Goal: Task Accomplishment & Management: Manage account settings

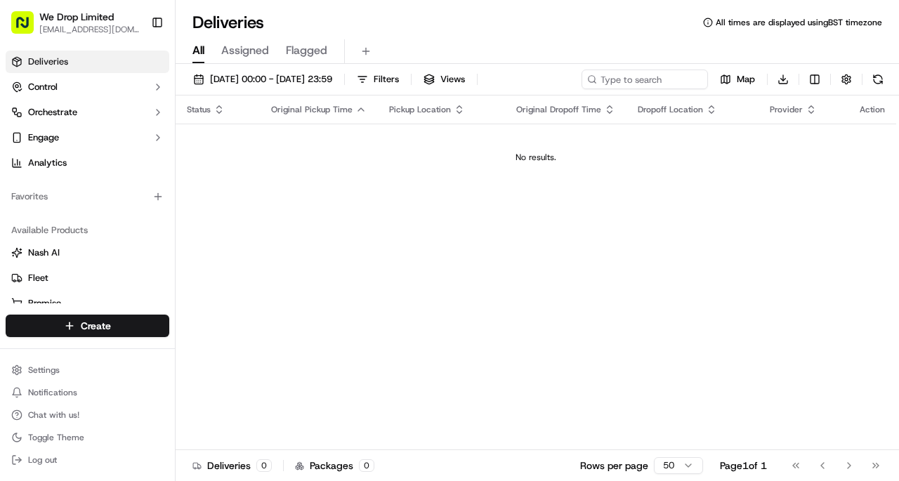
click at [39, 29] on span "[EMAIL_ADDRESS][DOMAIN_NAME]" at bounding box center [89, 29] width 100 height 11
click at [37, 96] on button "Control" at bounding box center [88, 87] width 164 height 22
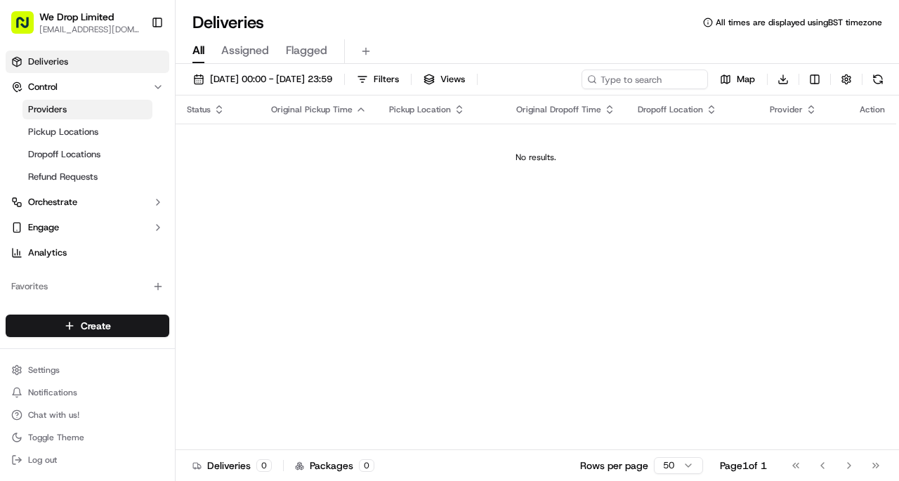
click at [41, 112] on span "Providers" at bounding box center [47, 109] width 39 height 13
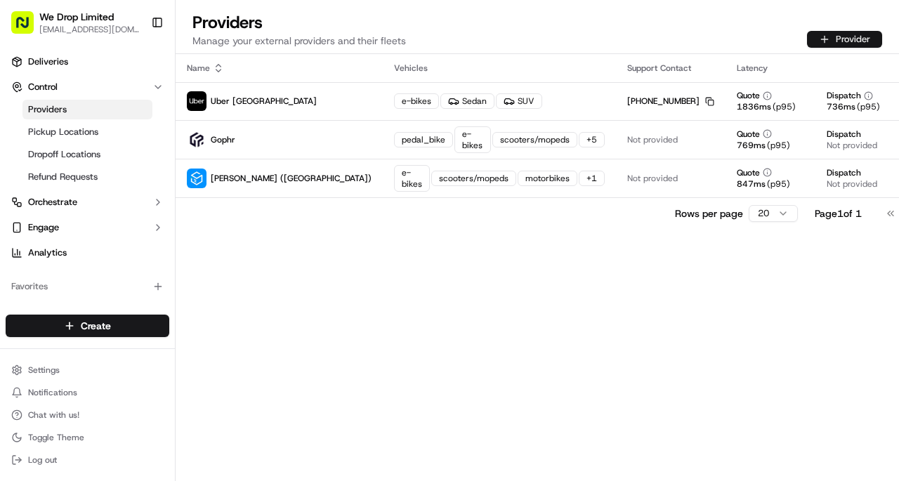
click at [844, 38] on button "Provider" at bounding box center [844, 39] width 75 height 17
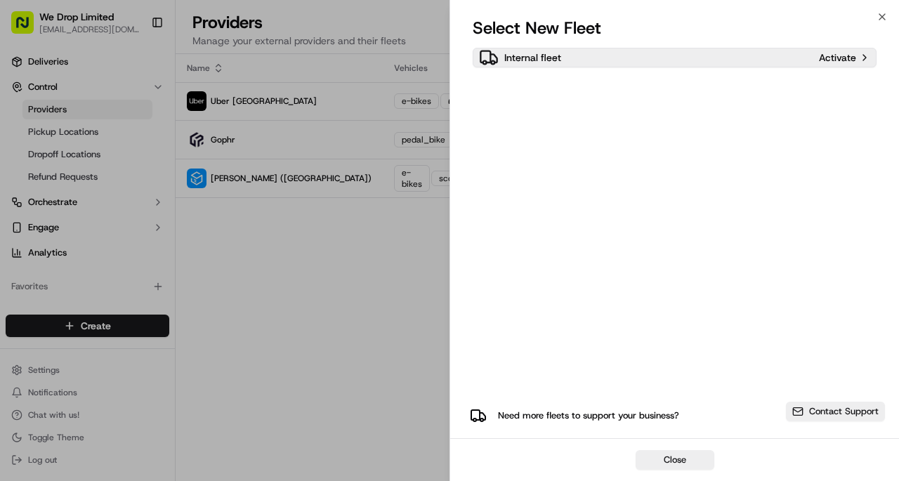
click at [862, 58] on div "Activate" at bounding box center [844, 57] width 51 height 7
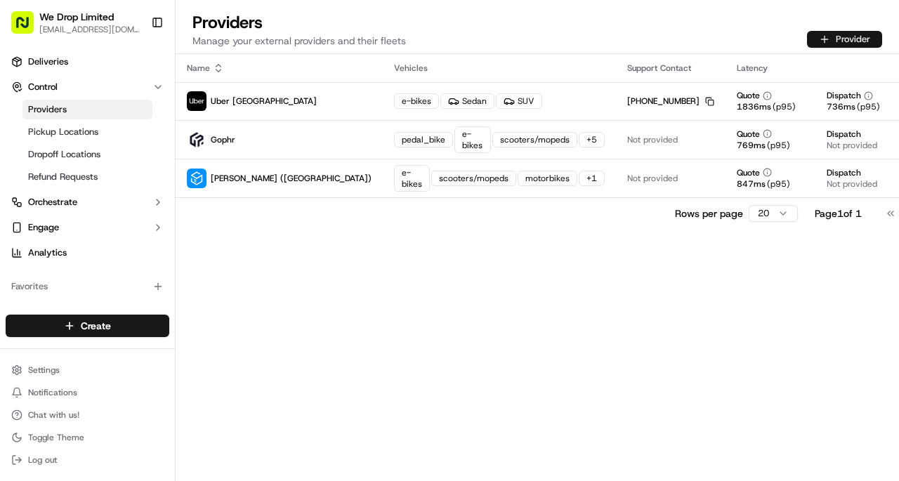
click at [848, 35] on button "Provider" at bounding box center [844, 39] width 75 height 17
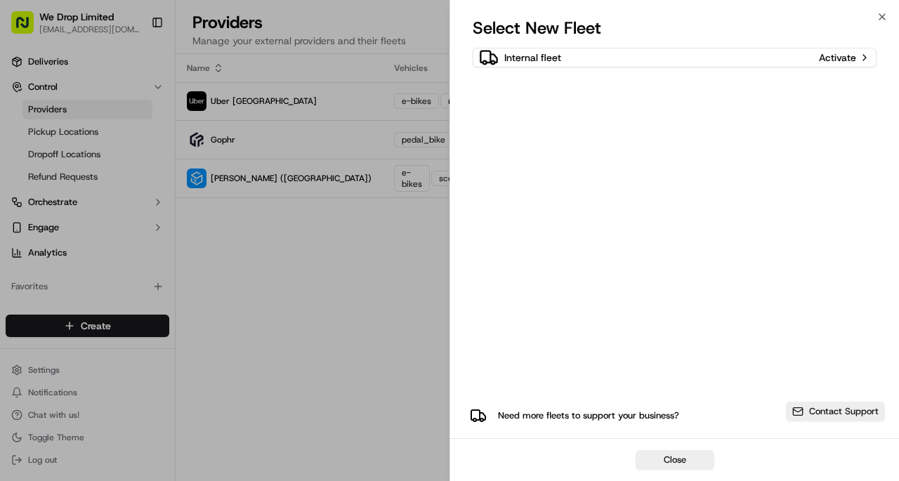
click at [244, 296] on div at bounding box center [449, 240] width 899 height 481
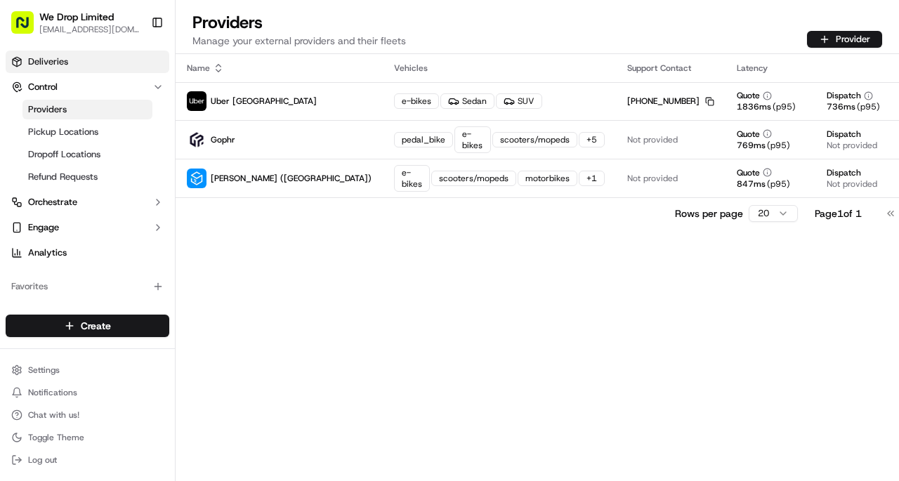
click at [27, 65] on link "Deliveries" at bounding box center [88, 62] width 164 height 22
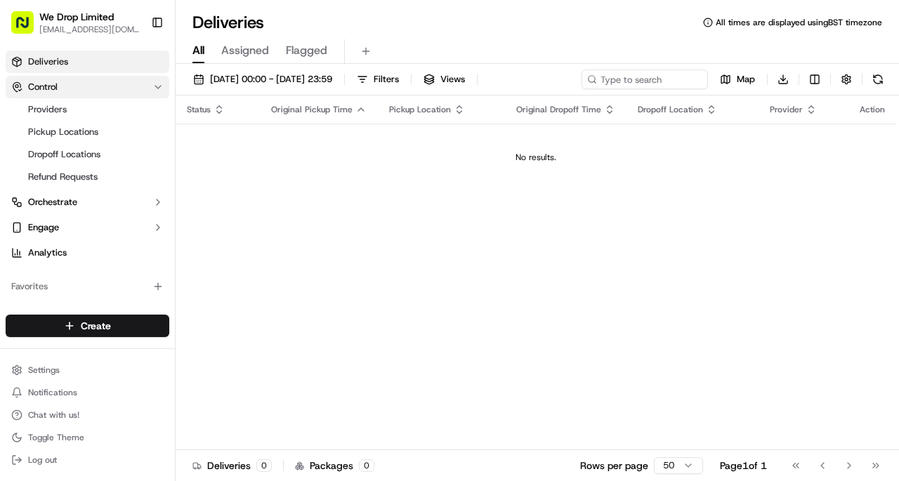
click at [28, 89] on span "Control" at bounding box center [43, 87] width 30 height 13
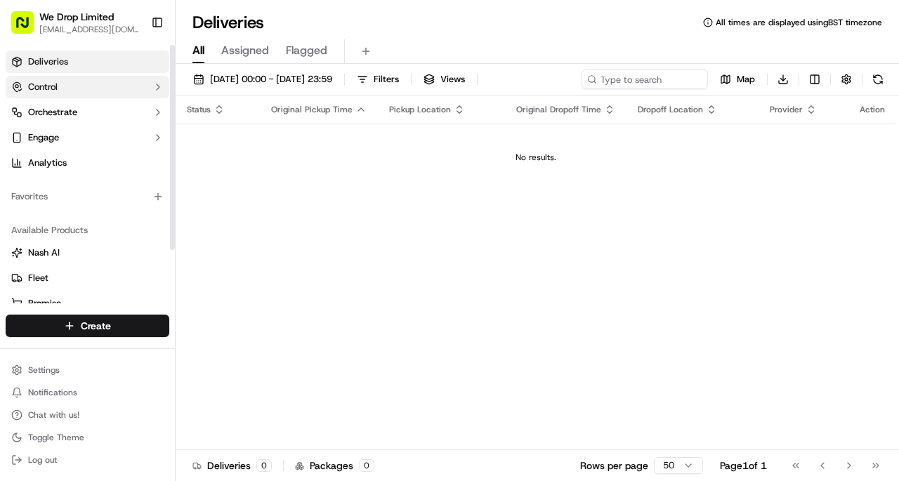
click at [20, 90] on icon "button" at bounding box center [20, 90] width 3 height 2
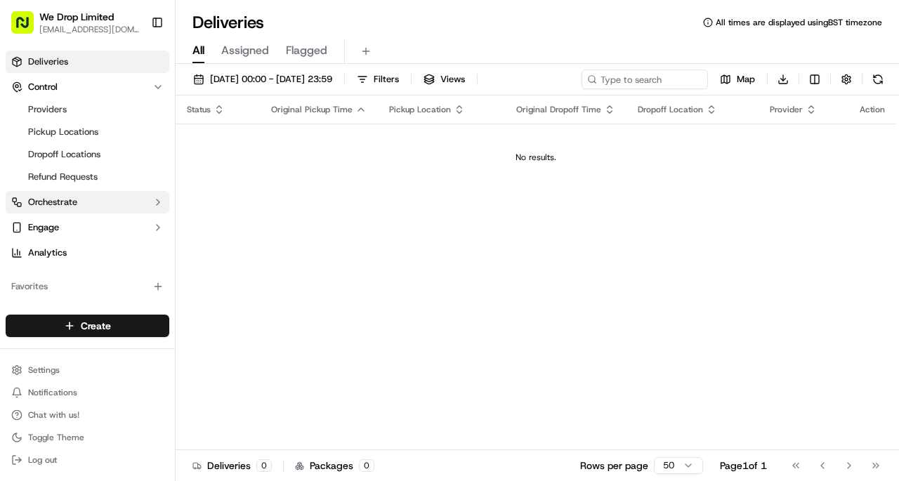
click at [72, 207] on span "Orchestrate" at bounding box center [52, 202] width 49 height 13
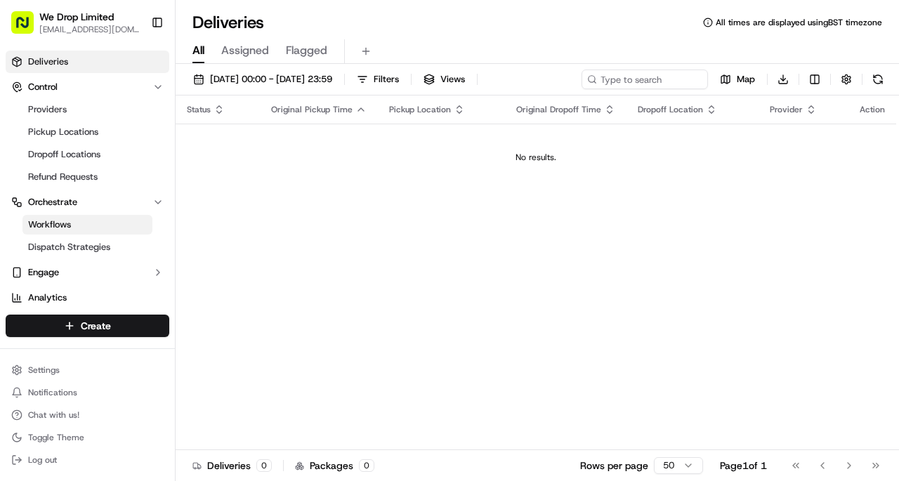
click at [51, 222] on span "Workflows" at bounding box center [49, 224] width 43 height 13
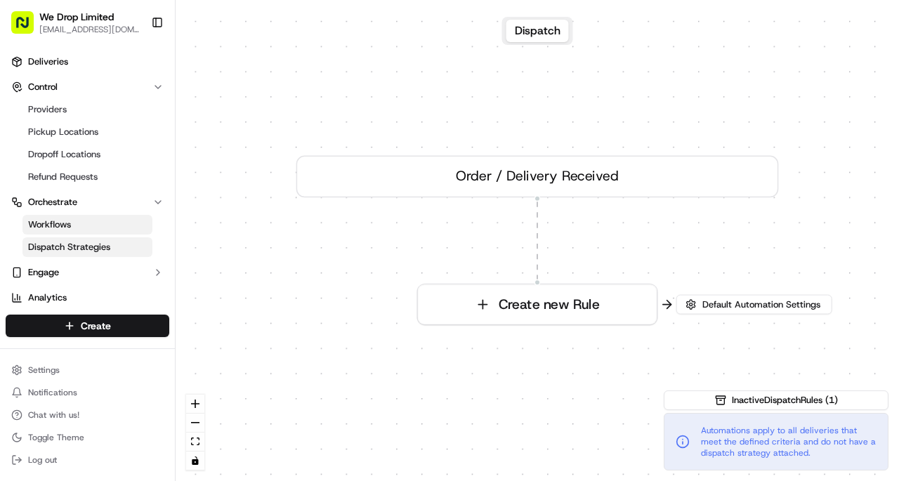
click at [65, 251] on span "Dispatch Strategies" at bounding box center [69, 247] width 82 height 13
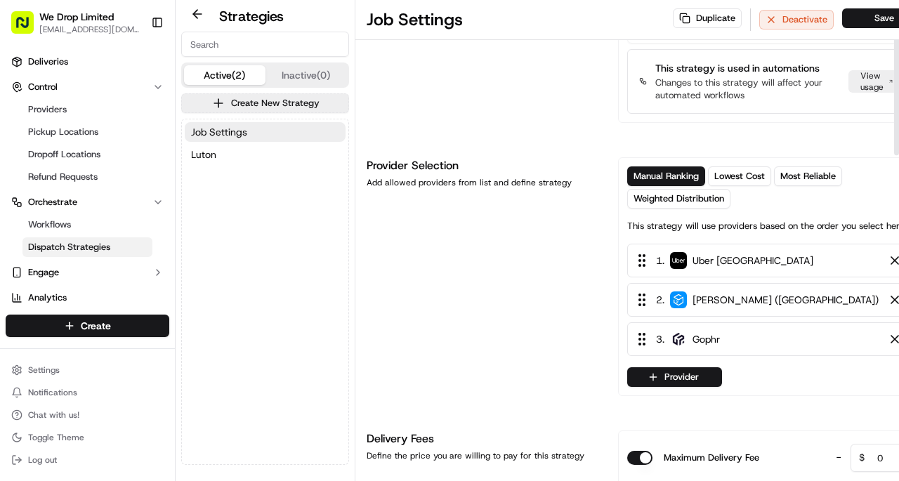
scroll to position [84, 0]
click at [708, 387] on button "Provider" at bounding box center [674, 377] width 95 height 20
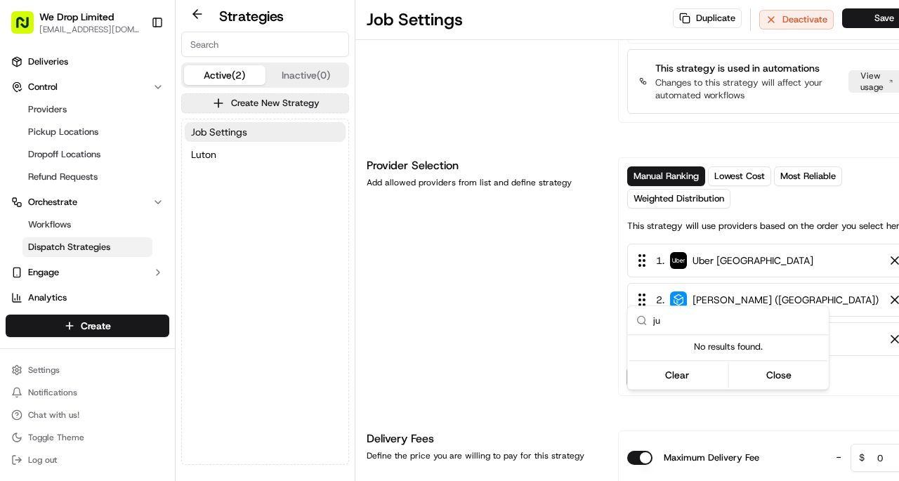
type input "j"
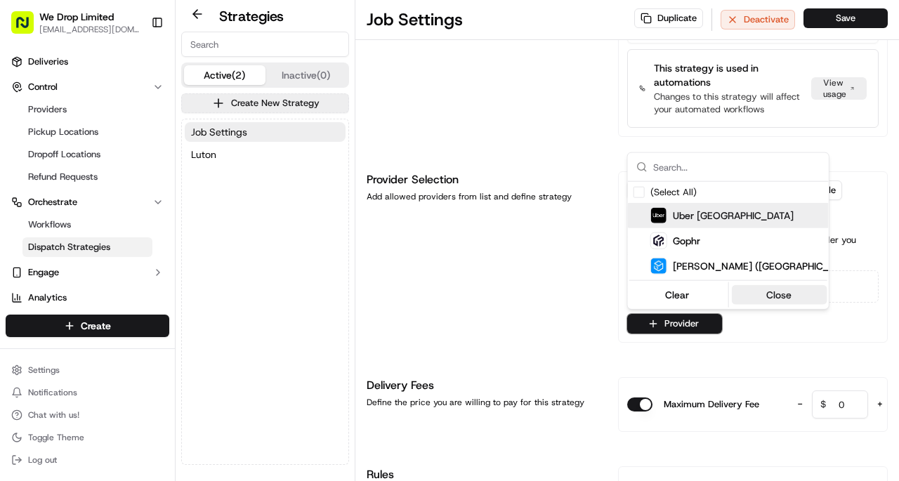
click at [792, 301] on button "Close" at bounding box center [779, 295] width 96 height 20
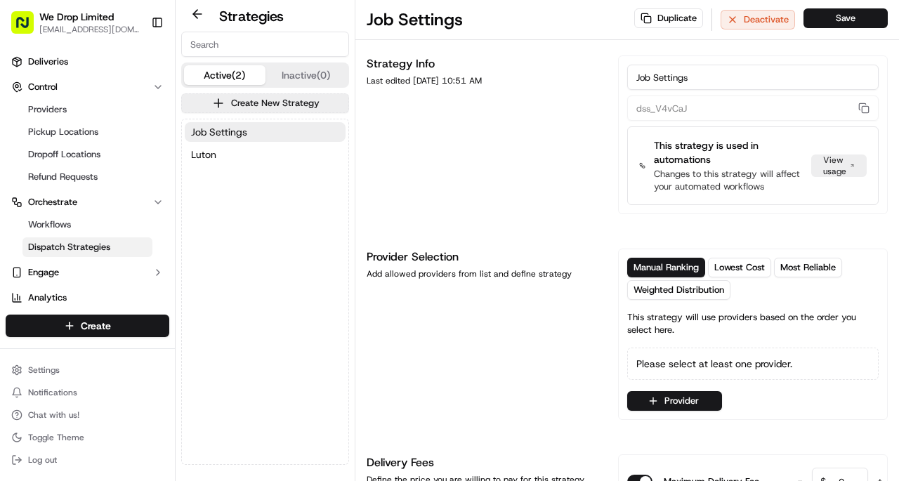
scroll to position [0, 0]
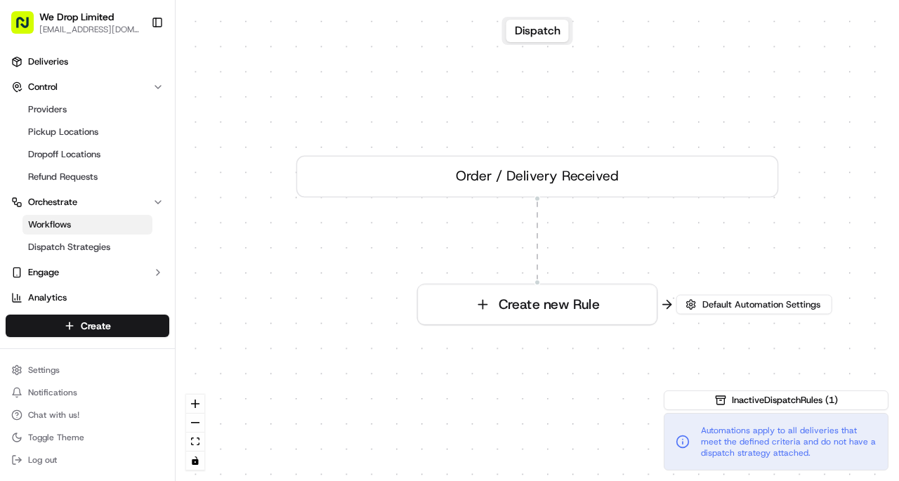
click at [86, 226] on link "Workflows" at bounding box center [87, 225] width 130 height 20
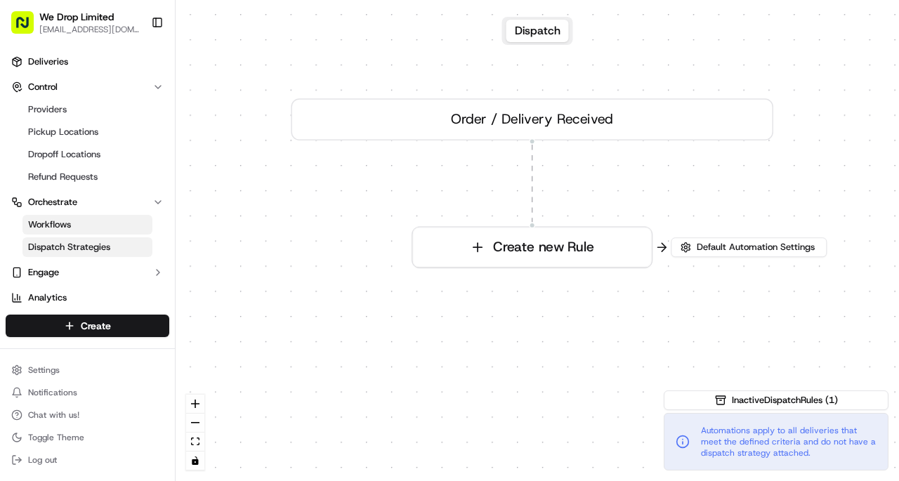
click at [94, 242] on span "Dispatch Strategies" at bounding box center [69, 247] width 82 height 13
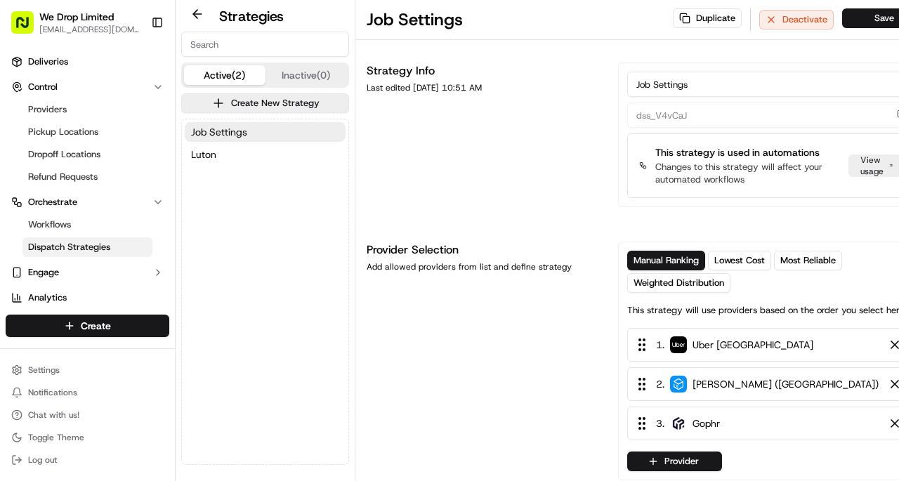
scroll to position [1, 0]
click at [749, 266] on span "Lowest Cost" at bounding box center [739, 260] width 51 height 13
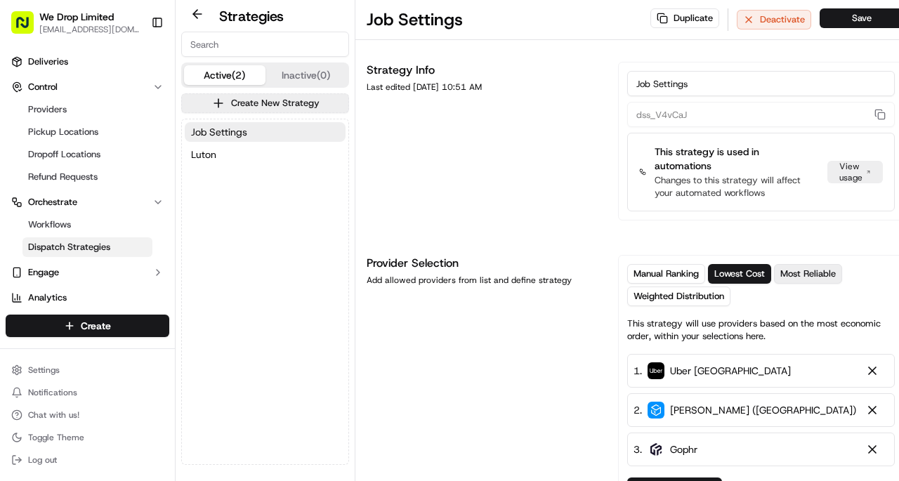
click at [818, 277] on span "Most Reliable" at bounding box center [807, 274] width 55 height 13
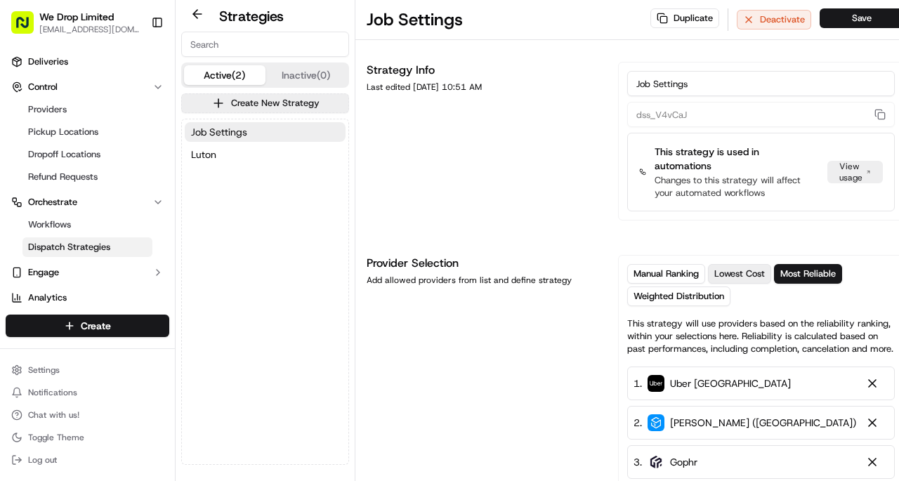
click at [753, 278] on span "Lowest Cost" at bounding box center [739, 274] width 51 height 13
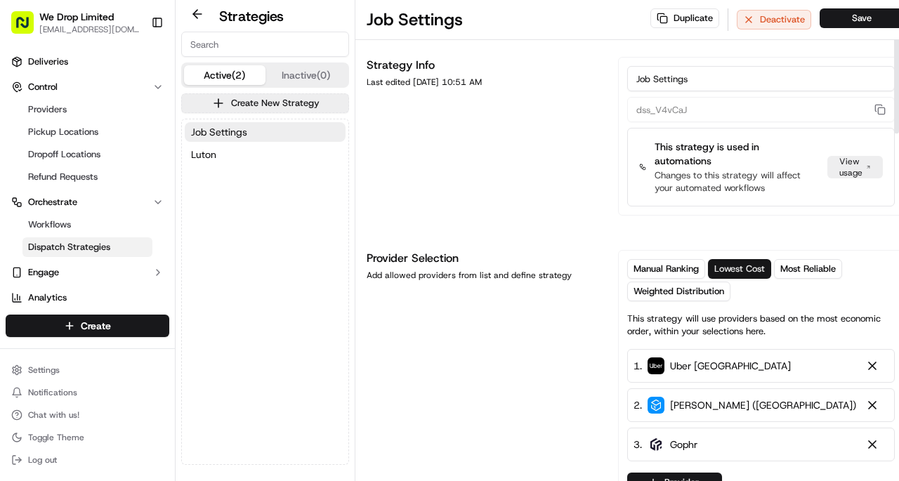
scroll to position [0, 0]
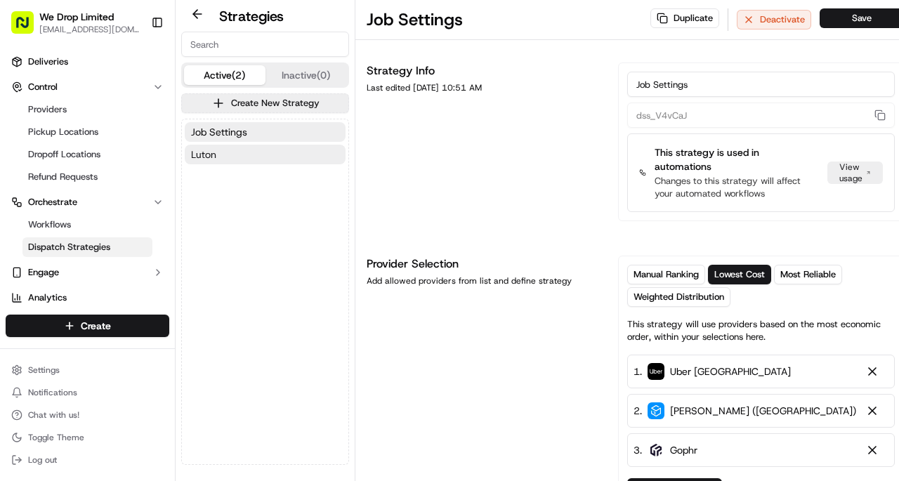
click at [199, 159] on span "Luton" at bounding box center [203, 155] width 25 height 14
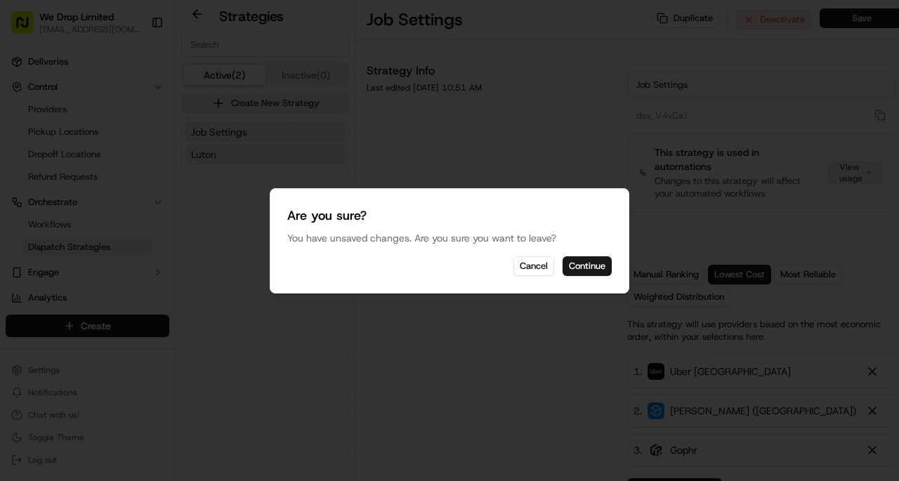
click at [530, 270] on button "Cancel" at bounding box center [533, 266] width 41 height 20
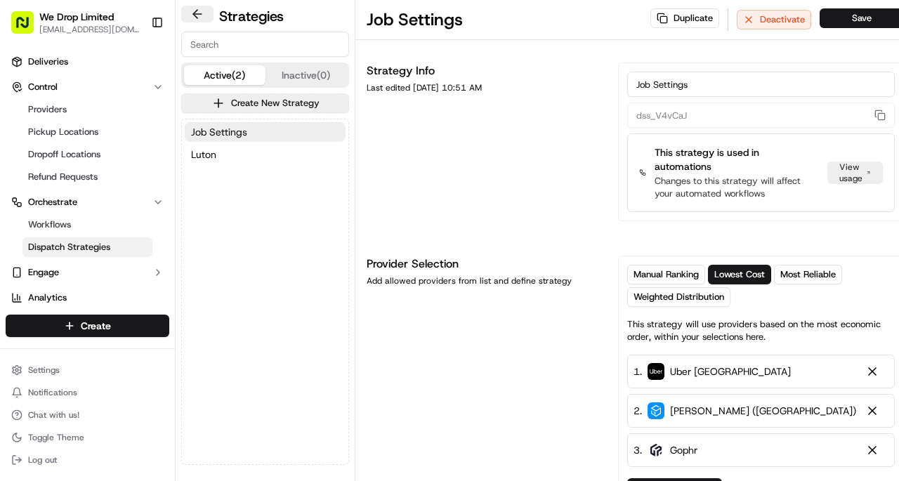
click at [207, 21] on button at bounding box center [197, 14] width 32 height 17
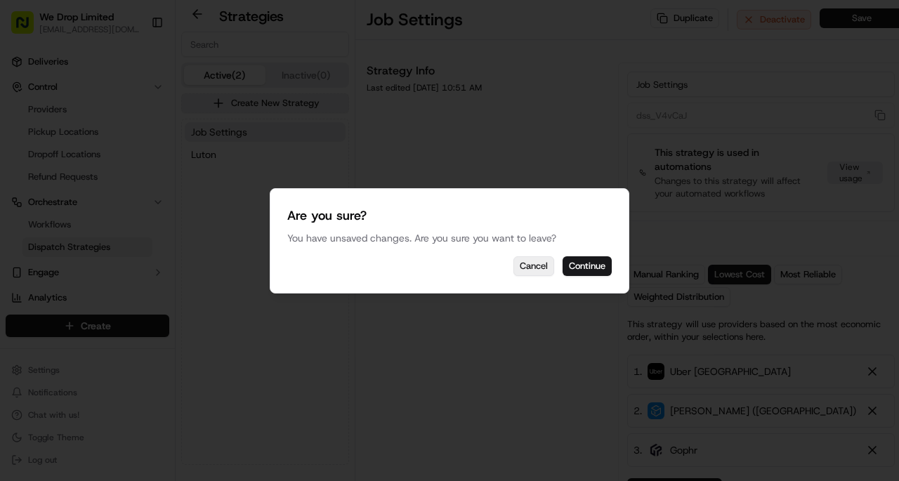
click at [527, 266] on button "Cancel" at bounding box center [533, 266] width 41 height 20
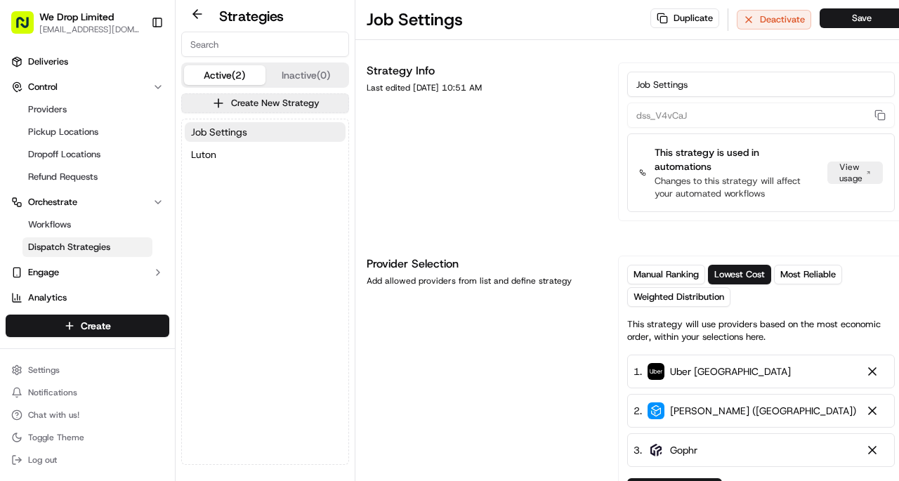
click at [197, 158] on span "Luton" at bounding box center [203, 155] width 25 height 14
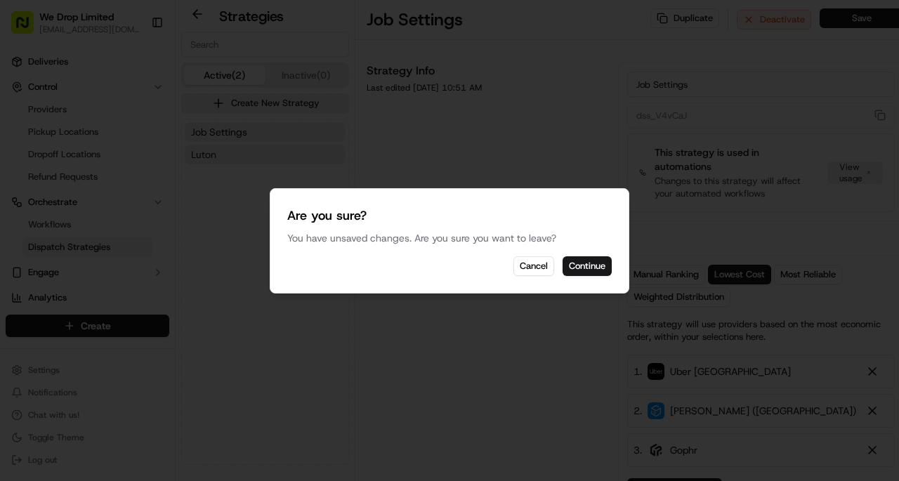
click at [533, 271] on button "Cancel" at bounding box center [533, 266] width 41 height 20
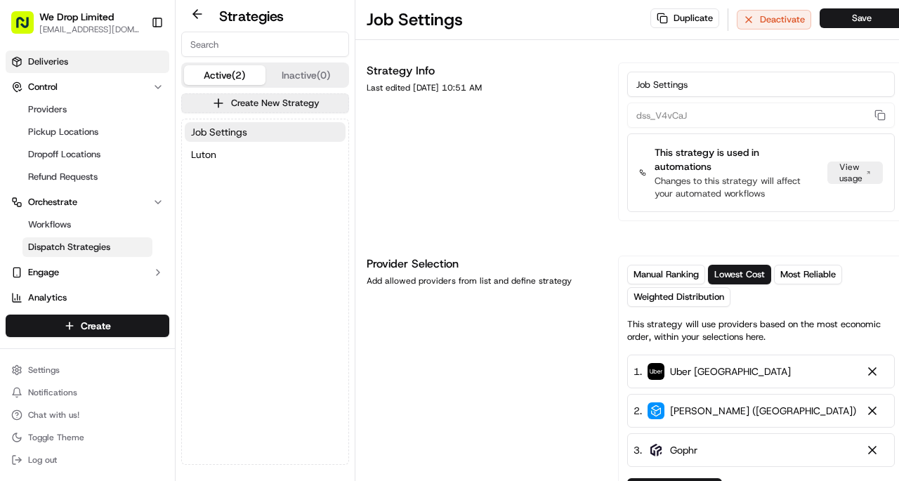
click at [46, 63] on span "Deliveries" at bounding box center [48, 61] width 40 height 13
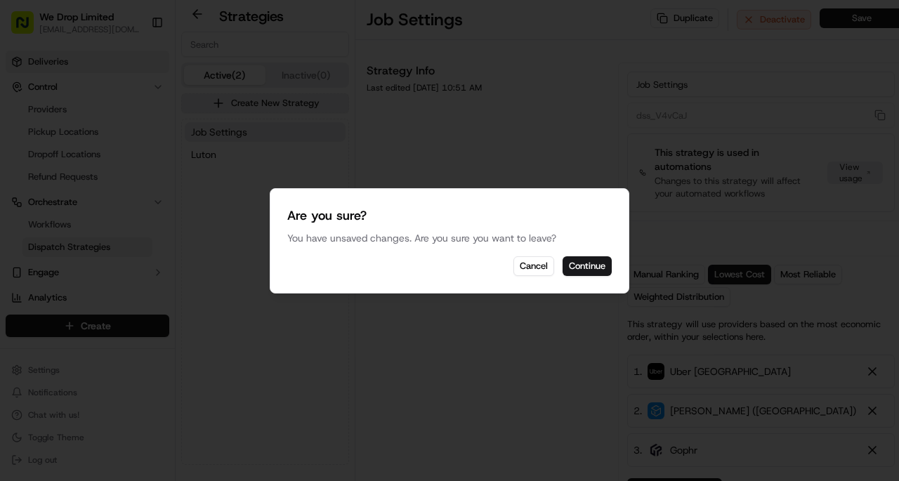
click at [524, 275] on button "Cancel" at bounding box center [533, 266] width 41 height 20
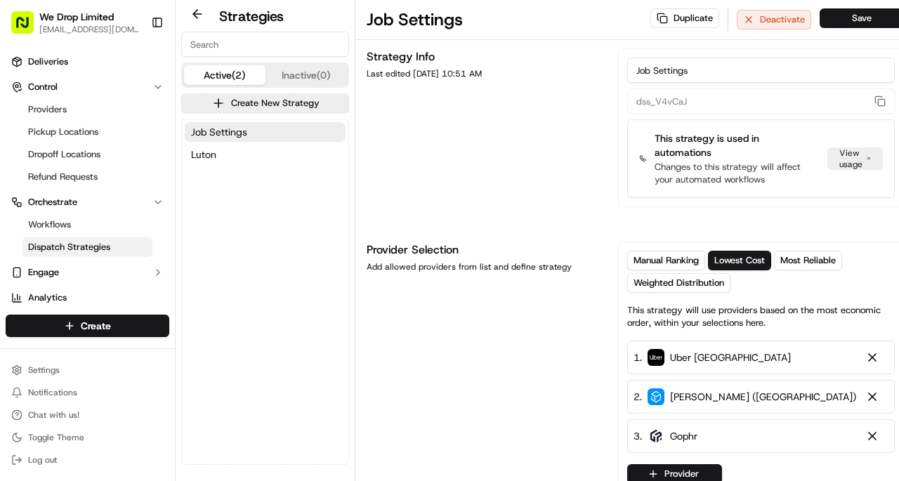
scroll to position [12, 0]
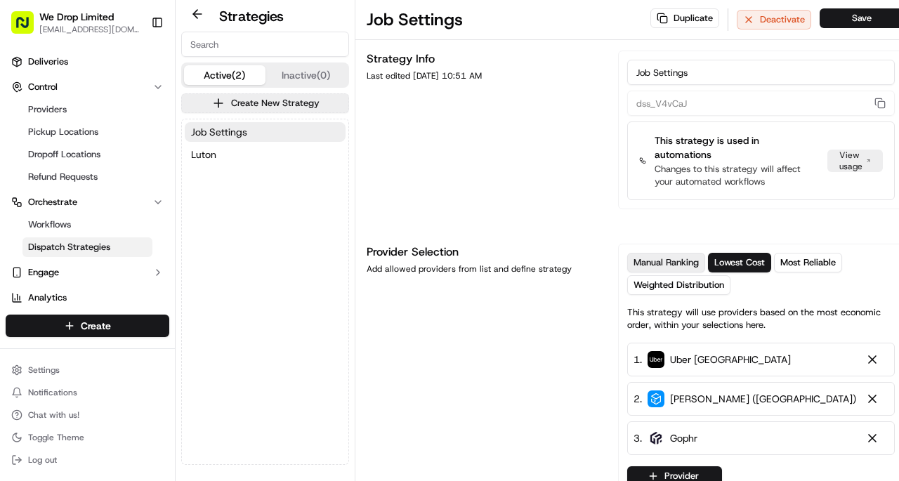
click at [674, 259] on span "Manual Ranking" at bounding box center [666, 262] width 65 height 13
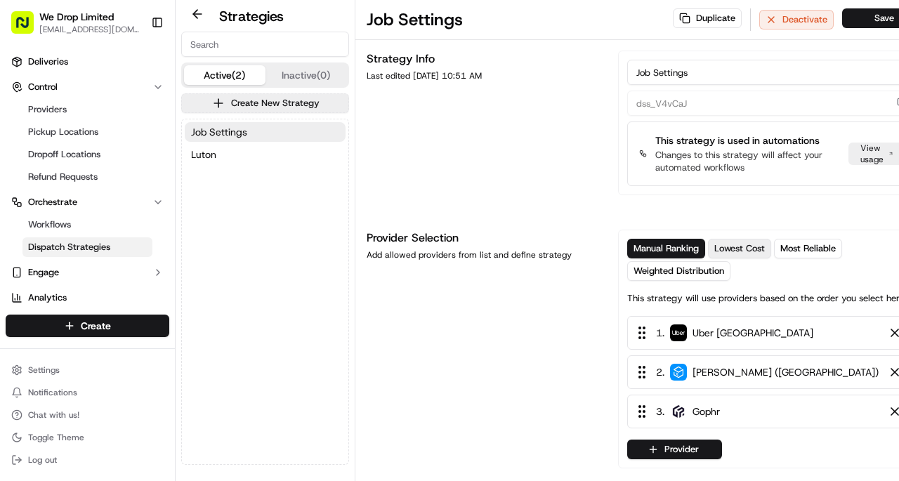
click at [731, 255] on span "Lowest Cost" at bounding box center [739, 248] width 51 height 13
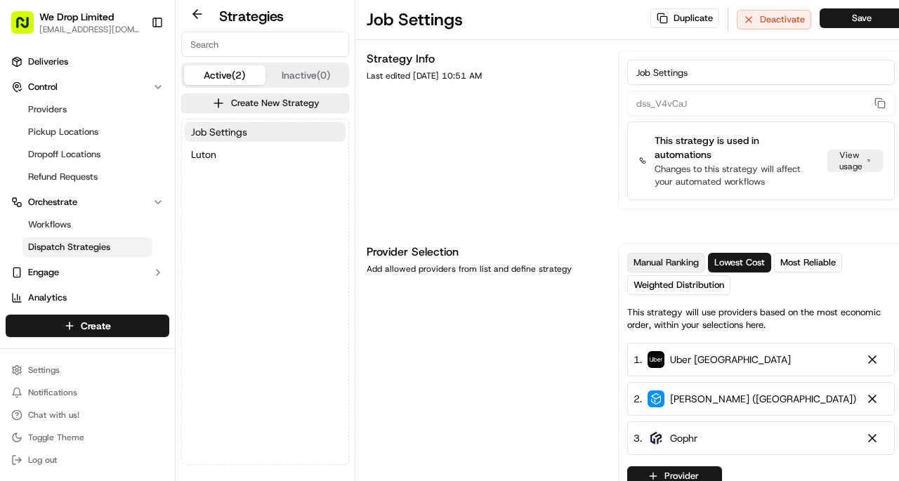
click at [673, 258] on span "Manual Ranking" at bounding box center [666, 262] width 65 height 13
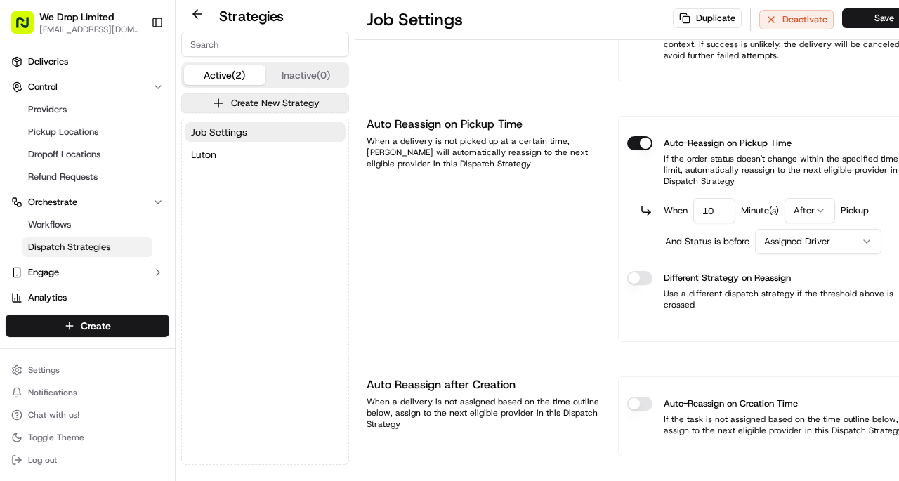
scroll to position [1162, 0]
click at [41, 17] on span "We Drop Limited" at bounding box center [76, 17] width 74 height 14
click at [15, 25] on rect "button" at bounding box center [22, 22] width 22 height 22
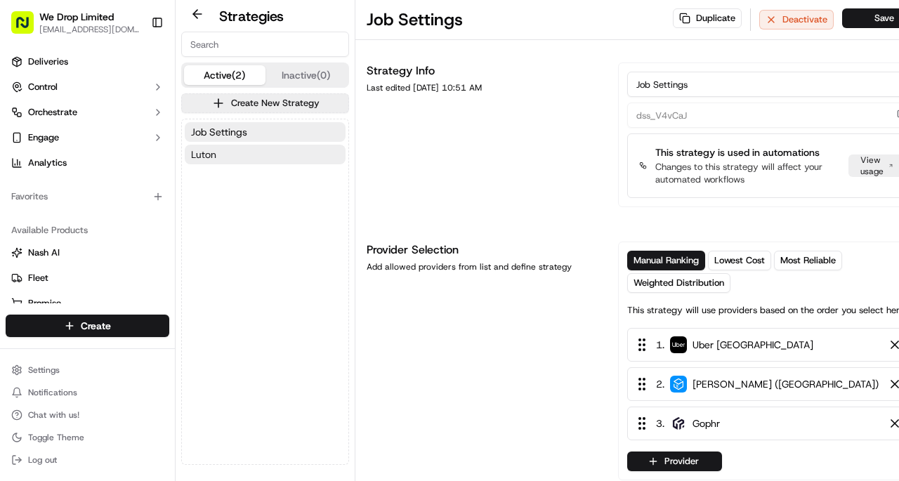
click at [198, 153] on span "Luton" at bounding box center [203, 155] width 25 height 14
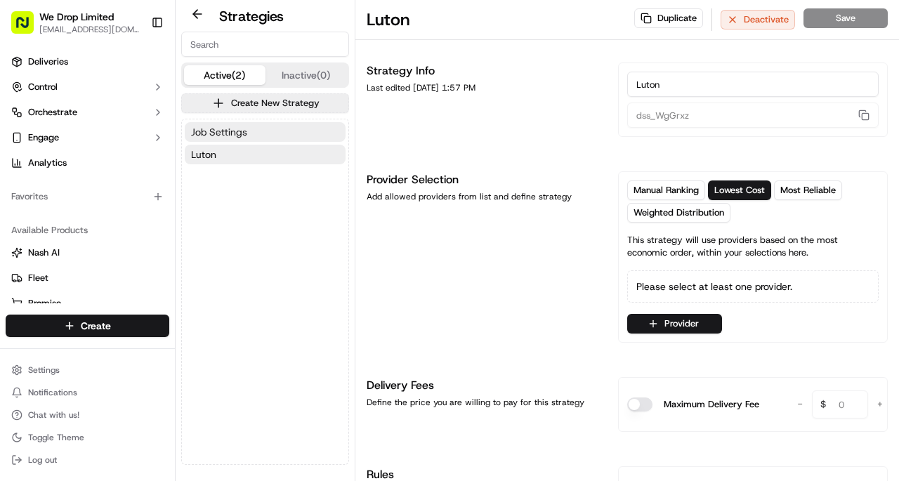
click at [211, 128] on span "Job Settings" at bounding box center [219, 132] width 56 height 14
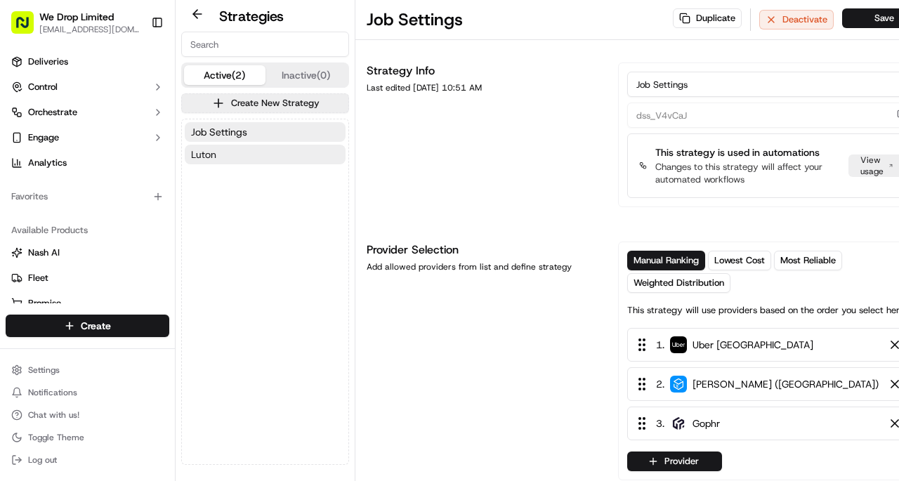
click at [197, 154] on span "Luton" at bounding box center [203, 155] width 25 height 14
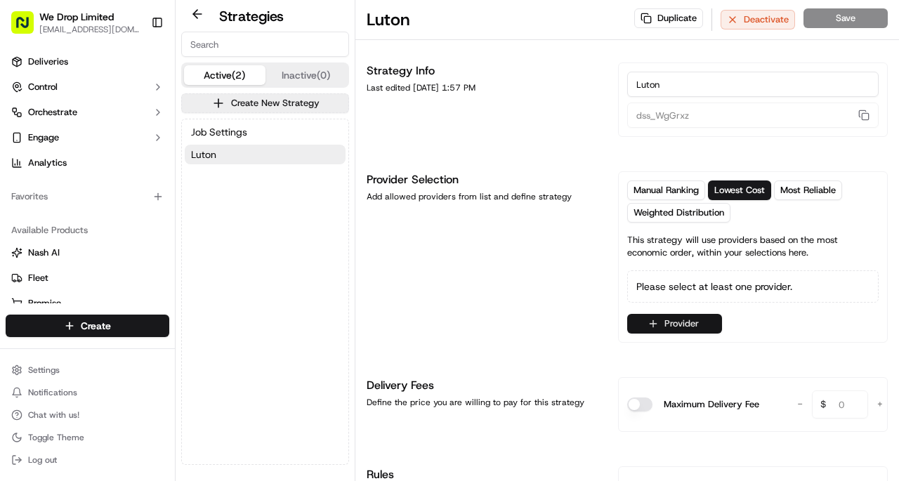
click at [698, 325] on button "Provider" at bounding box center [674, 324] width 95 height 20
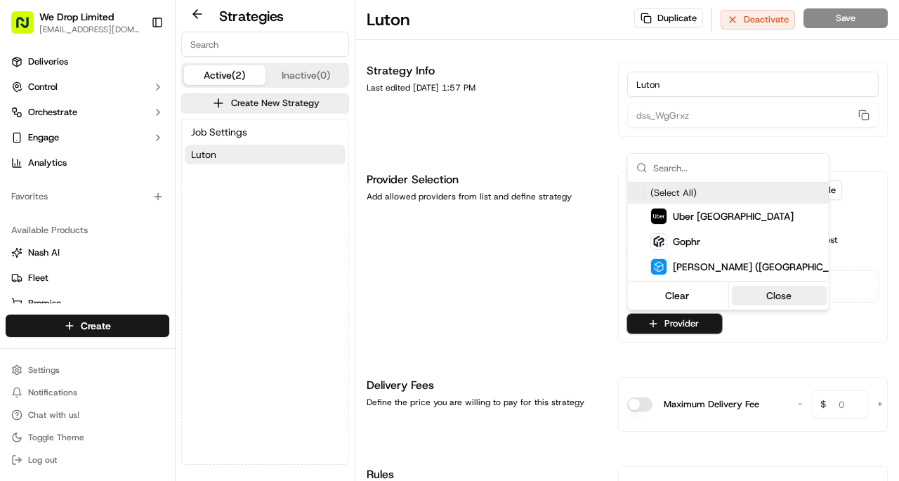
click at [796, 301] on button "Close" at bounding box center [779, 296] width 96 height 20
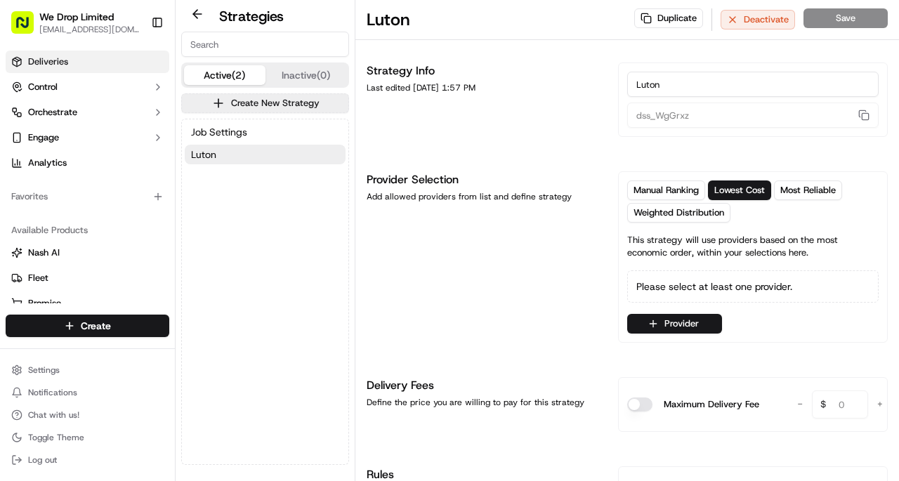
click at [27, 63] on link "Deliveries" at bounding box center [88, 62] width 164 height 22
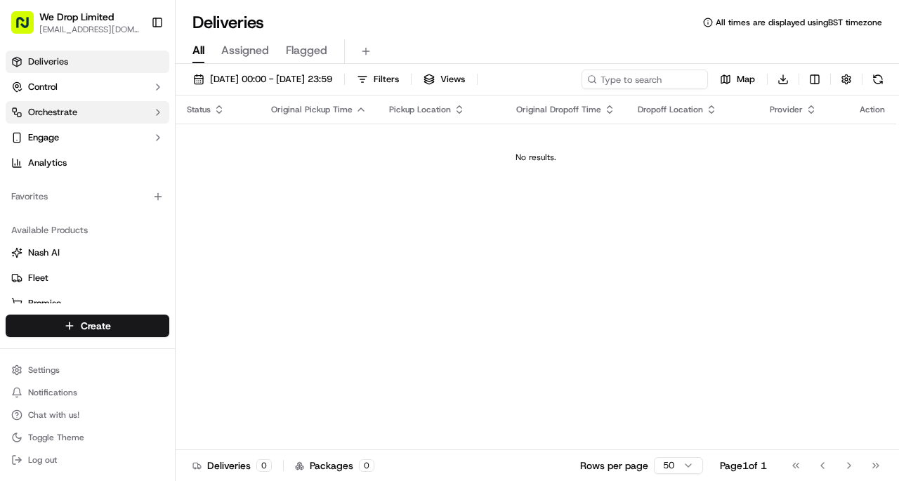
click at [28, 115] on span "Orchestrate" at bounding box center [52, 112] width 49 height 13
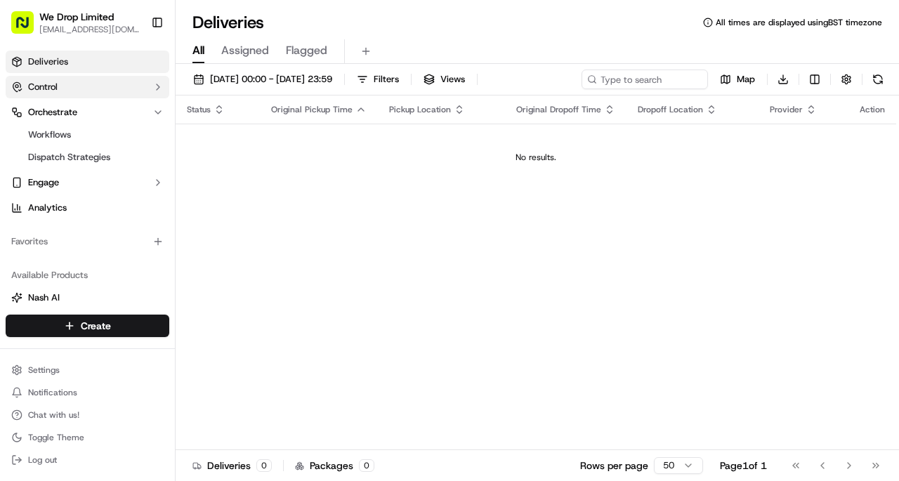
click at [19, 90] on icon "button" at bounding box center [20, 90] width 3 height 2
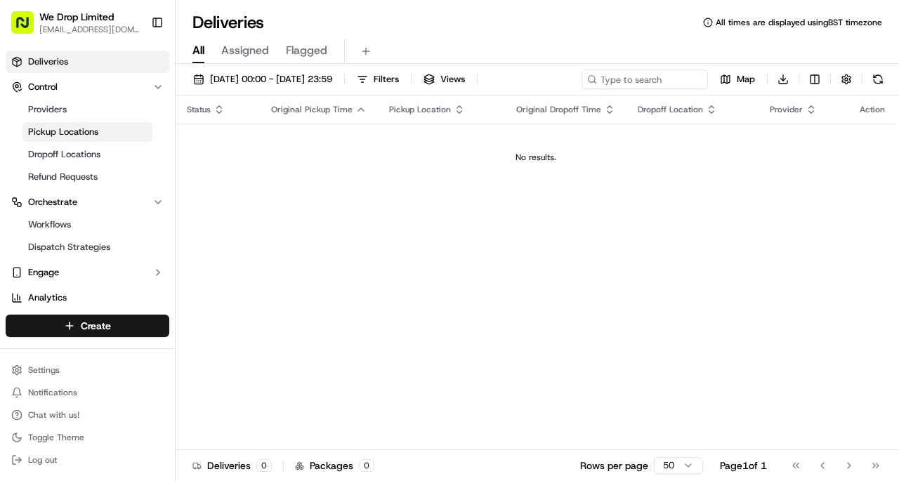
click at [41, 133] on span "Pickup Locations" at bounding box center [63, 132] width 70 height 13
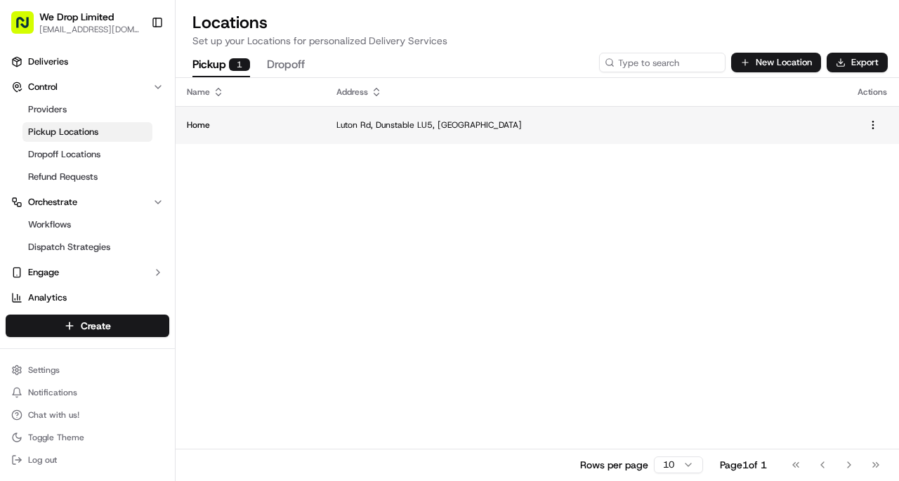
click at [721, 119] on p "Luton Rd, Dunstable LU5, [GEOGRAPHIC_DATA]" at bounding box center [585, 124] width 499 height 11
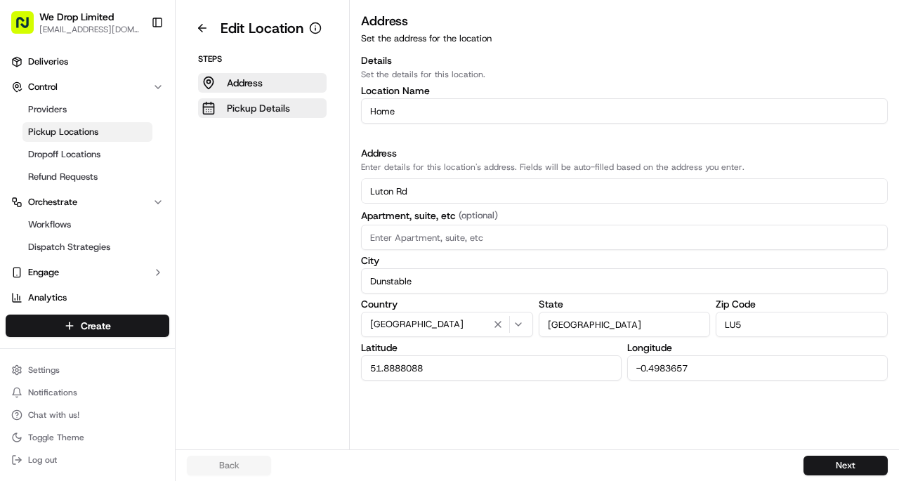
click at [220, 114] on button "Pickup Details" at bounding box center [262, 108] width 129 height 20
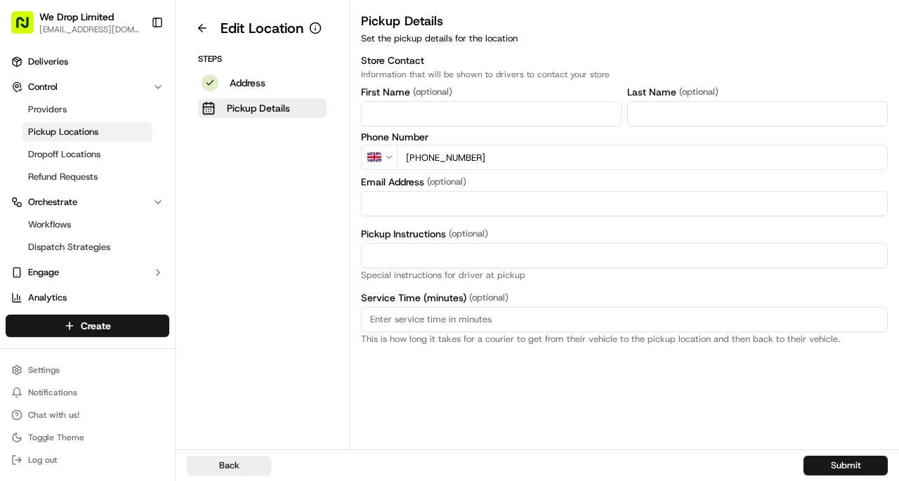
click at [665, 156] on input "[PHONE_NUMBER]" at bounding box center [642, 157] width 491 height 25
click at [40, 156] on span "Dropoff Locations" at bounding box center [64, 154] width 72 height 13
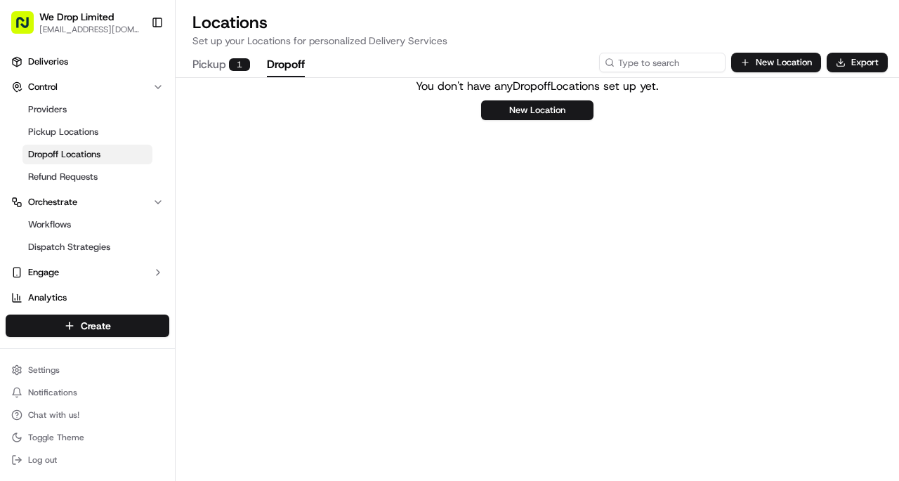
click at [216, 60] on button "Pickup 1" at bounding box center [221, 65] width 58 height 24
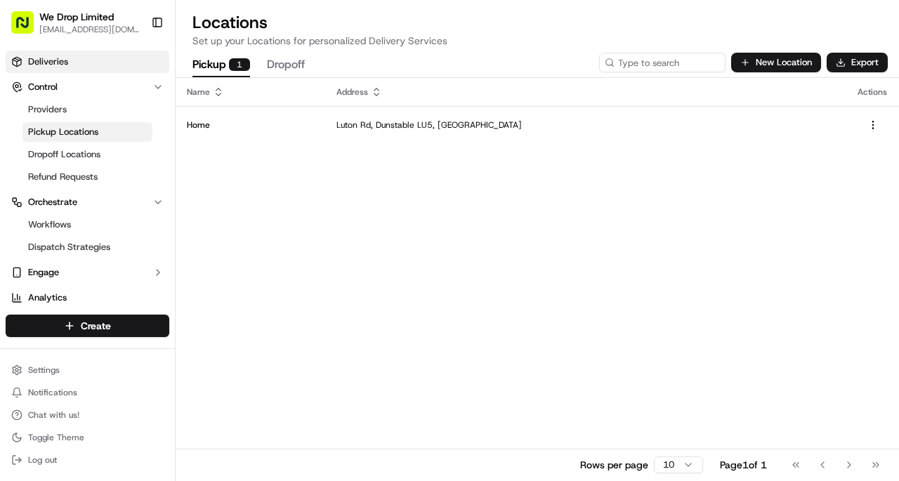
click at [25, 59] on link "Deliveries" at bounding box center [88, 62] width 164 height 22
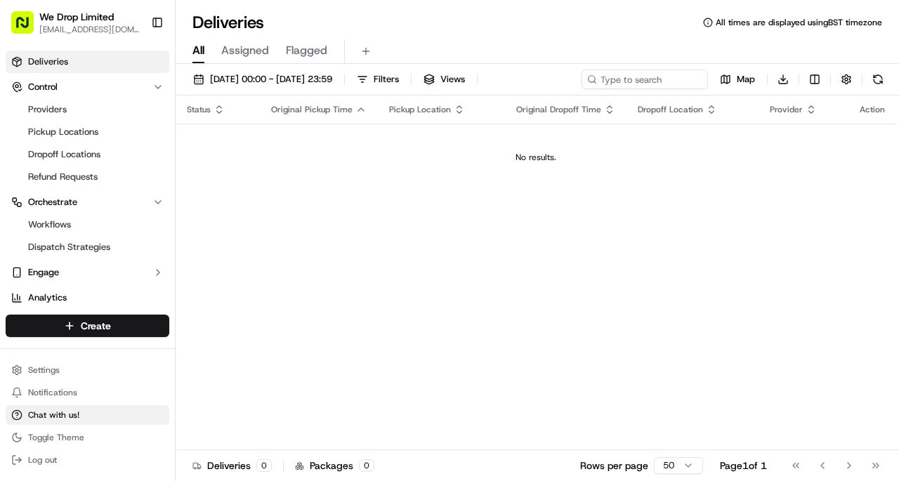
click at [60, 410] on span "Chat with us!" at bounding box center [53, 415] width 51 height 11
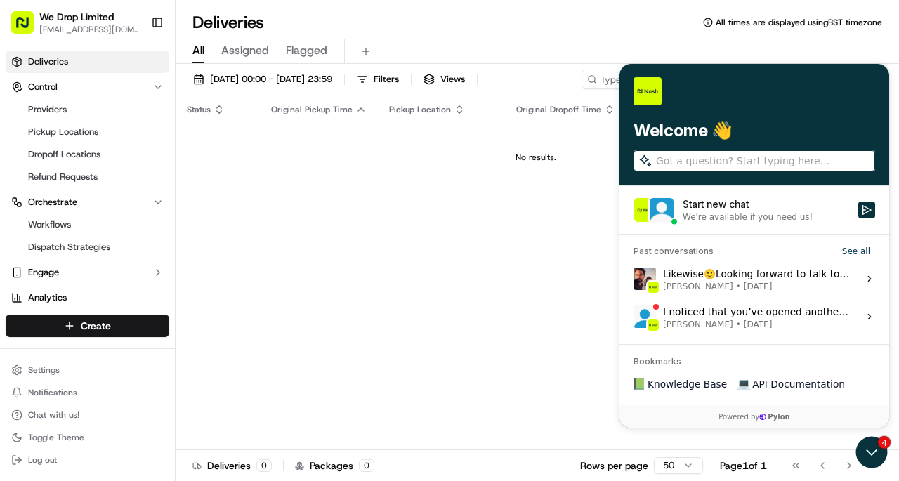
click at [714, 196] on label "Start new chat We're available if you need us!" at bounding box center [755, 210] width 270 height 48
click at [858, 202] on button "Start new chat We're available if you need us!" at bounding box center [866, 210] width 17 height 17
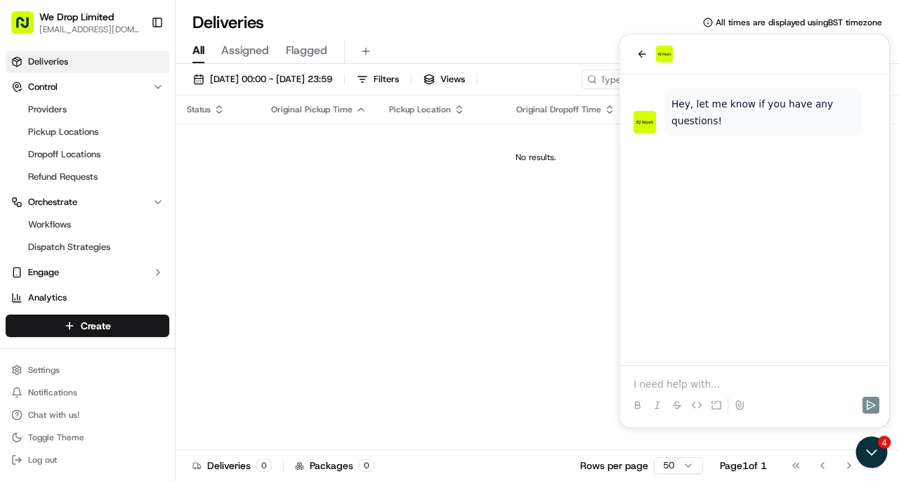
click at [665, 381] on p at bounding box center [755, 384] width 242 height 14
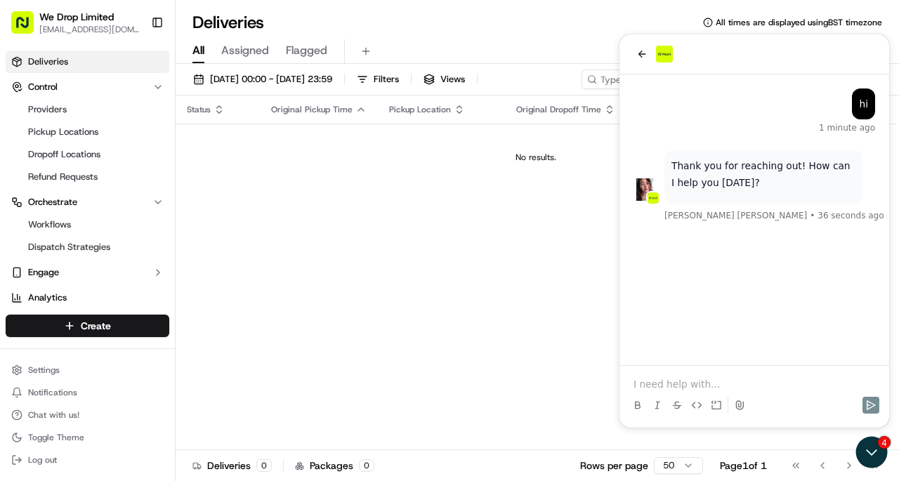
click at [661, 384] on p at bounding box center [755, 384] width 242 height 14
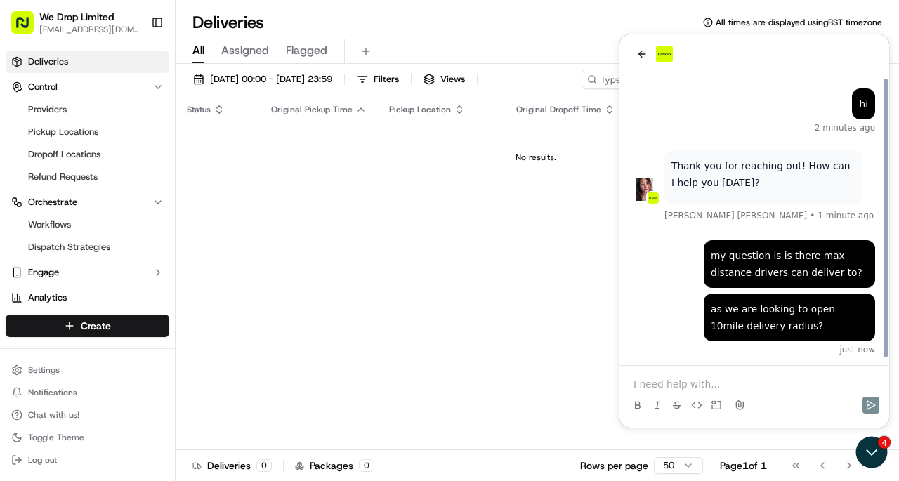
scroll to position [4, 0]
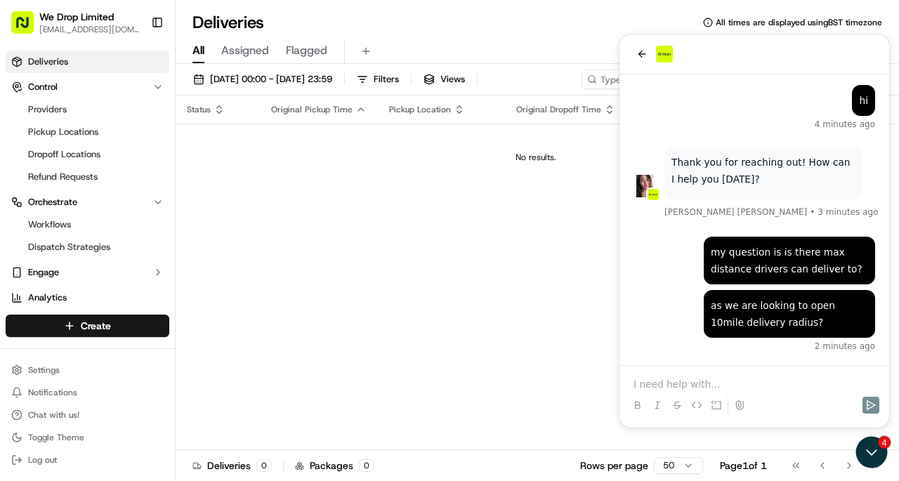
drag, startPoint x: 709, startPoint y: 383, endPoint x: 698, endPoint y: 339, distance: 44.8
click at [709, 382] on p at bounding box center [755, 384] width 242 height 14
